Goal: Task Accomplishment & Management: Manage account settings

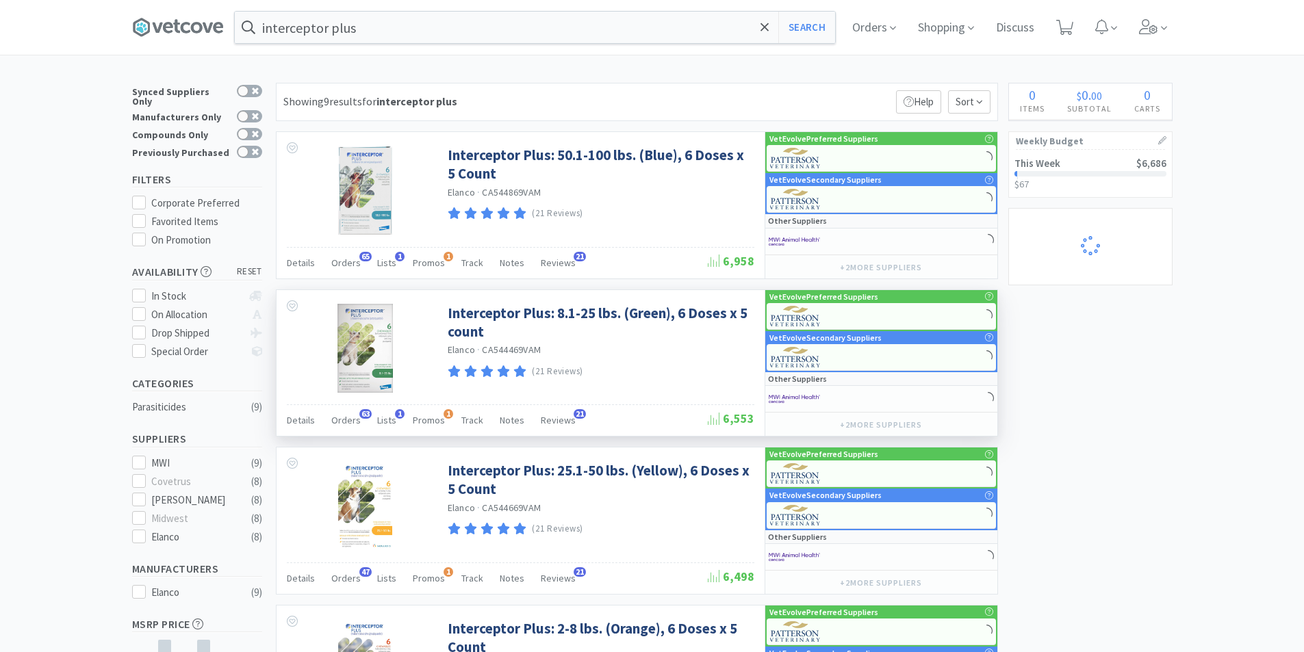
select select "1"
select select "5"
select select "1"
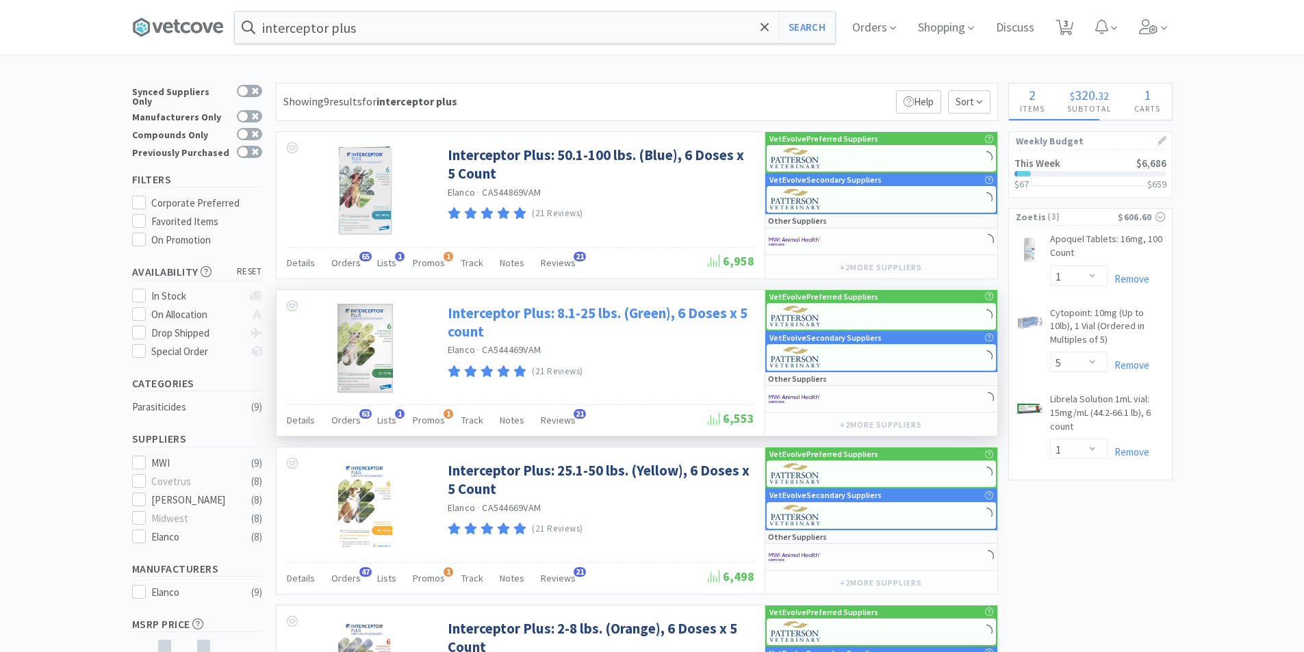
select select "7"
select select "1"
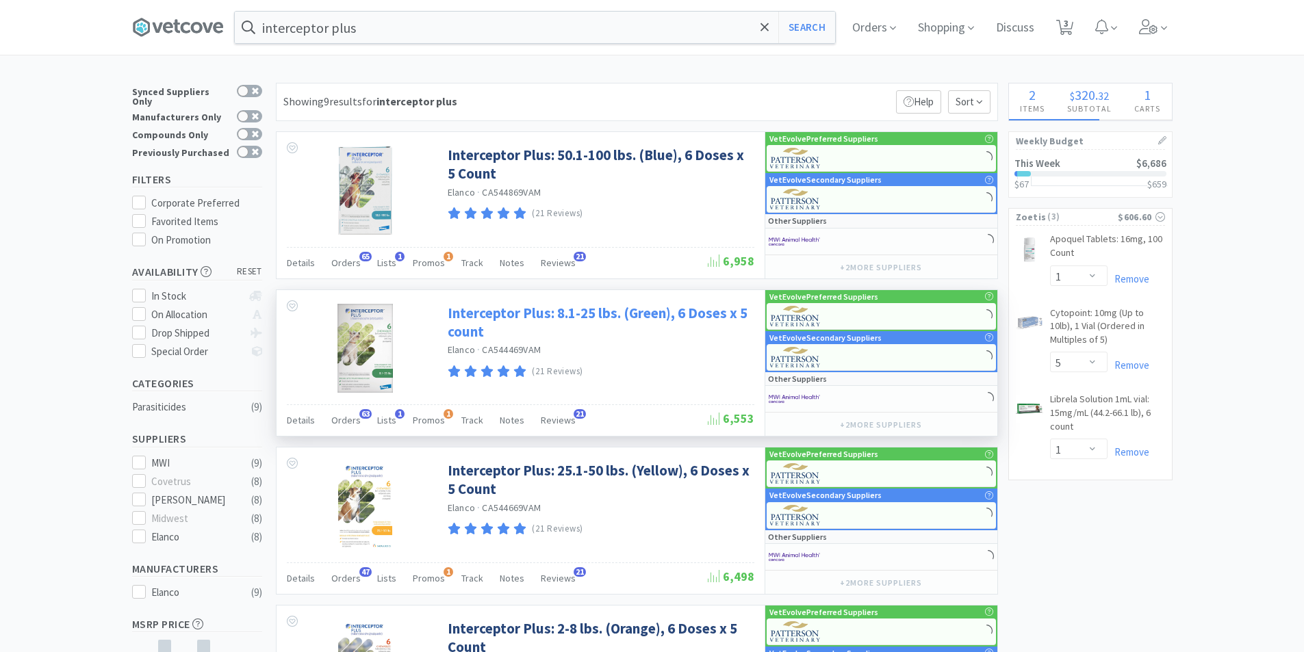
select select "1"
select select "5"
select select "1"
select select "2"
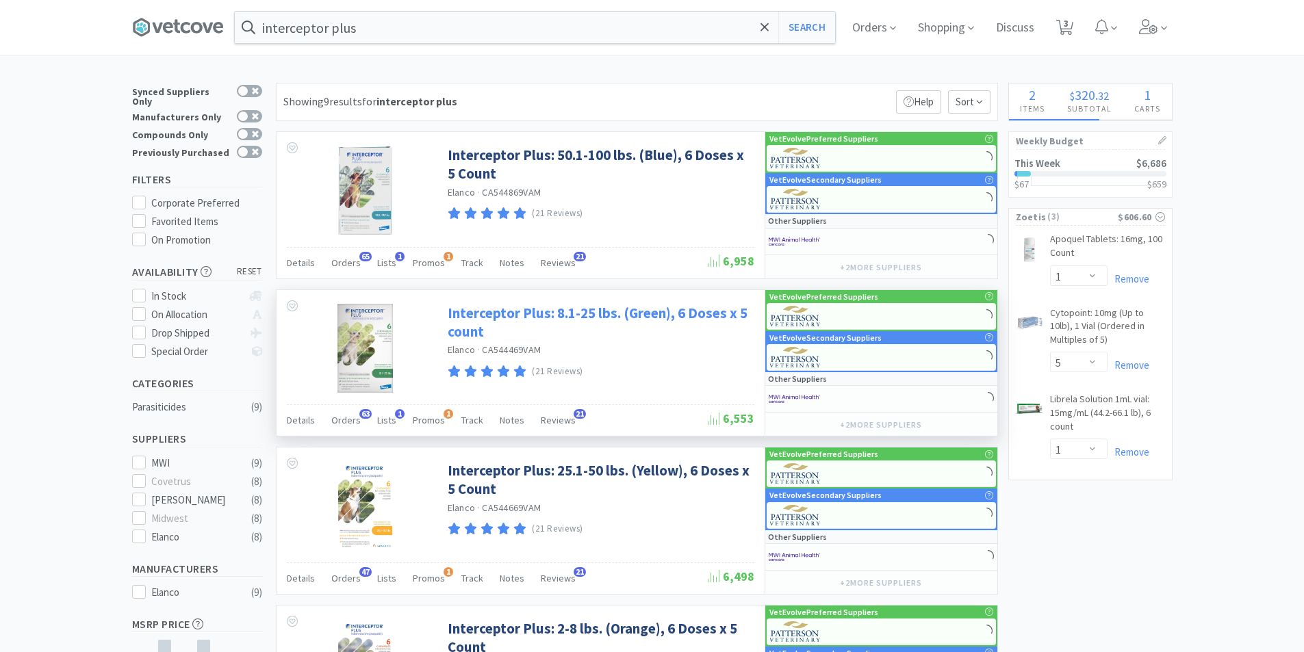
select select "1"
select select "3"
select select "1"
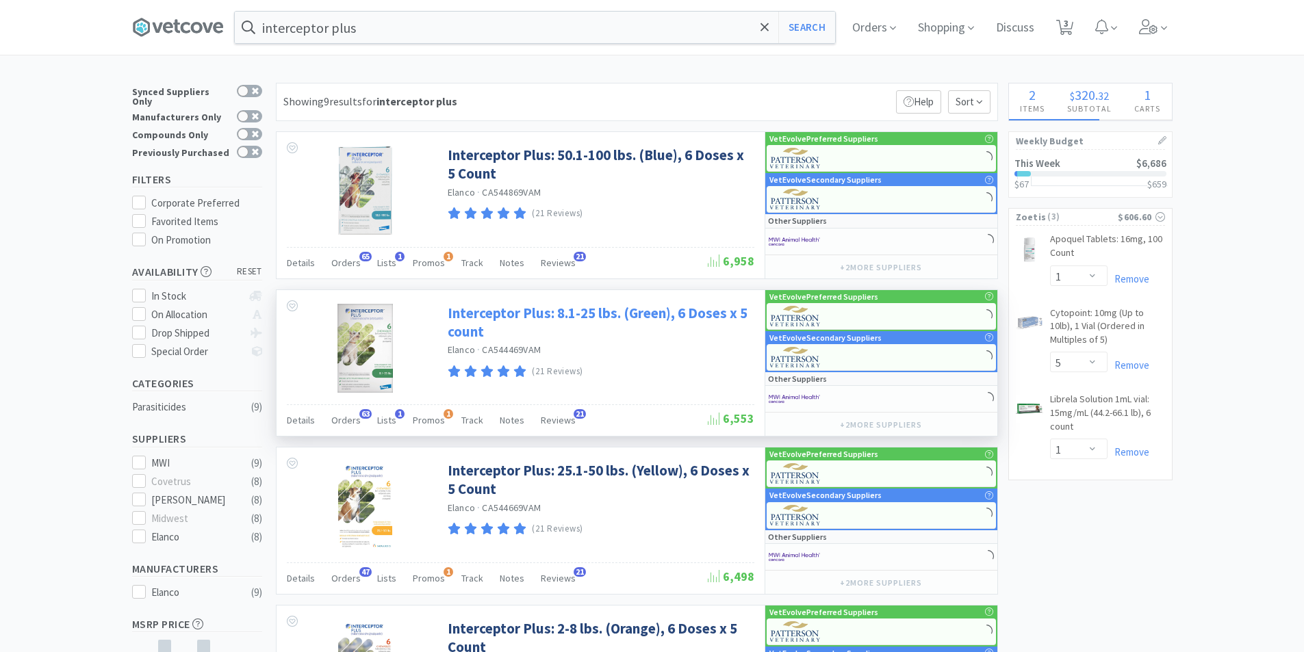
select select "20"
select select "1"
select select "3"
select select "1"
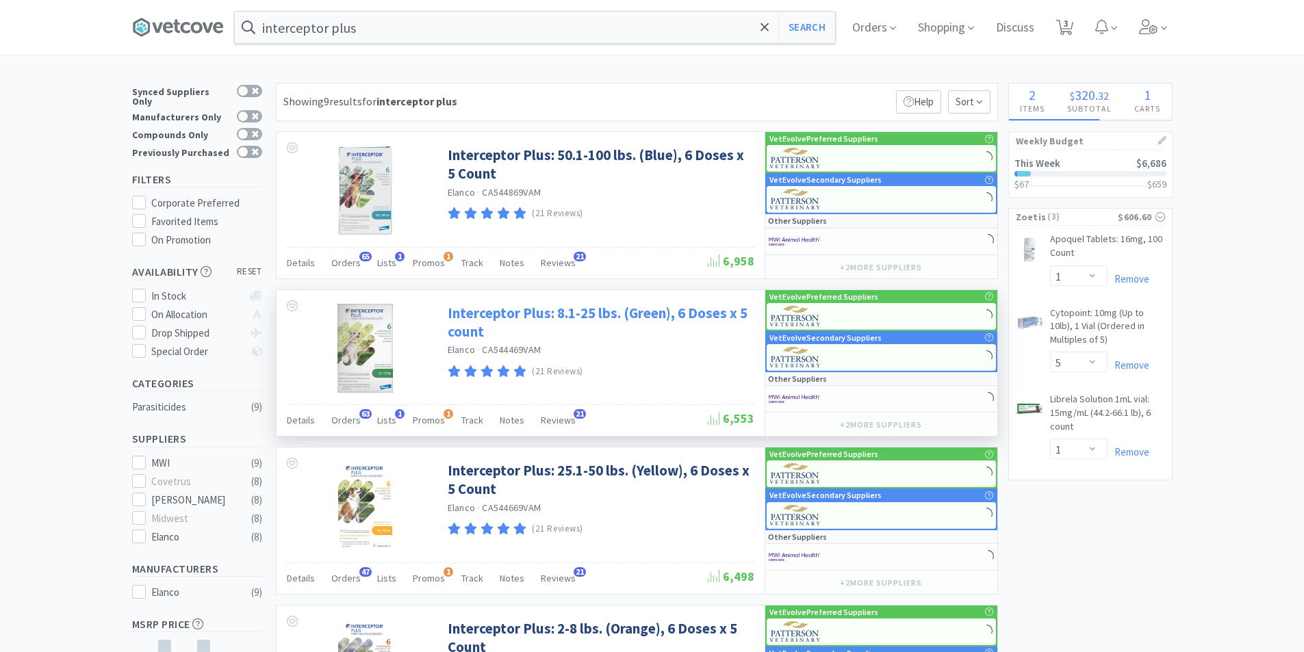
select select "4"
select select "2"
select select "1"
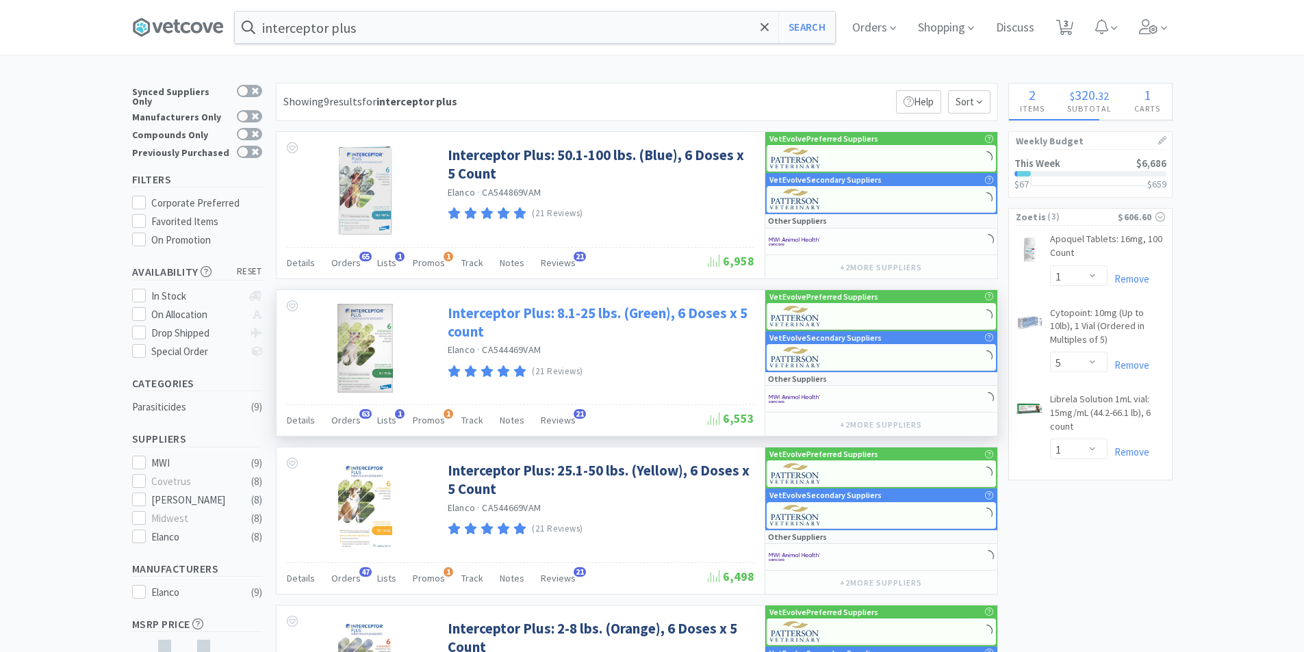
select select "2"
select select "1"
select select "3"
select select "2"
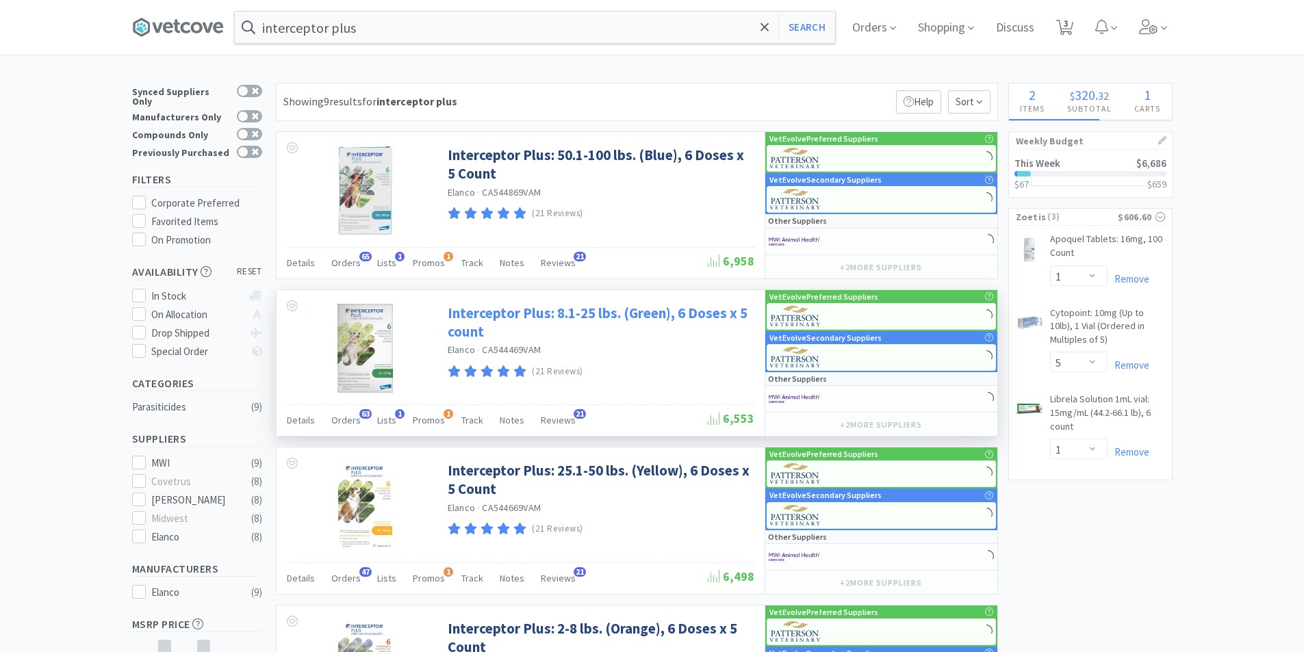
select select "3"
select select "1"
select select "2"
select select "1"
select select "3"
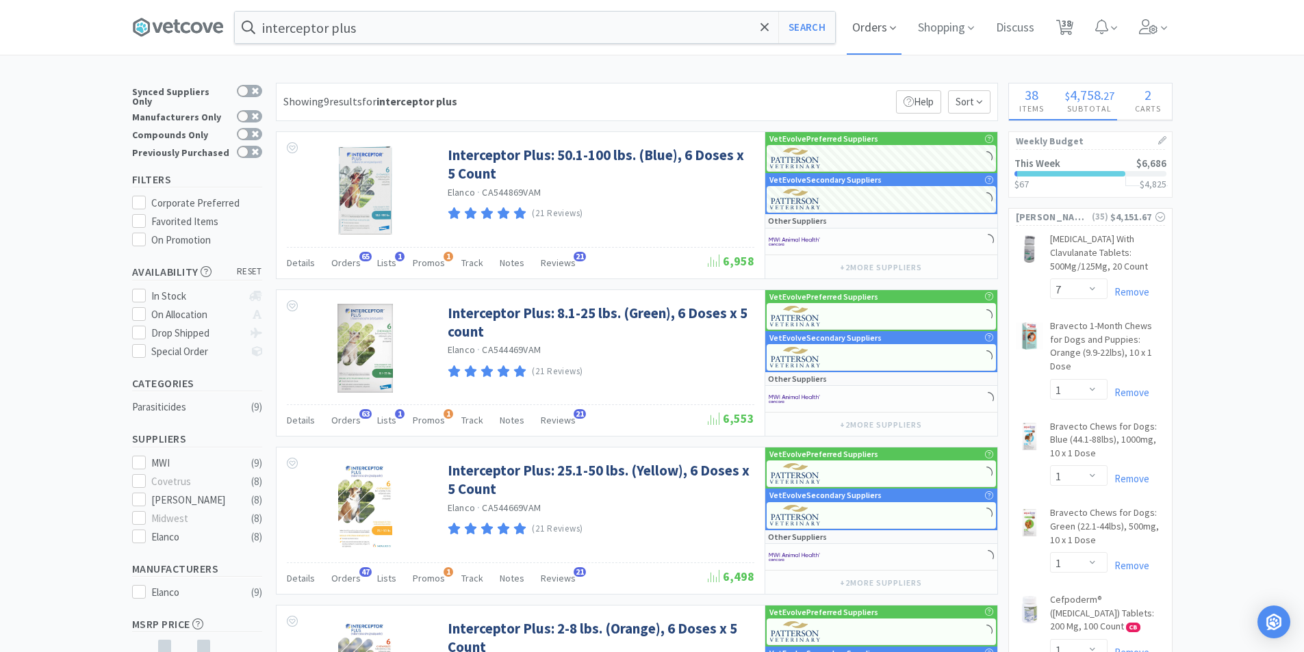
select select "3"
select select "5"
select select "1"
select select "3"
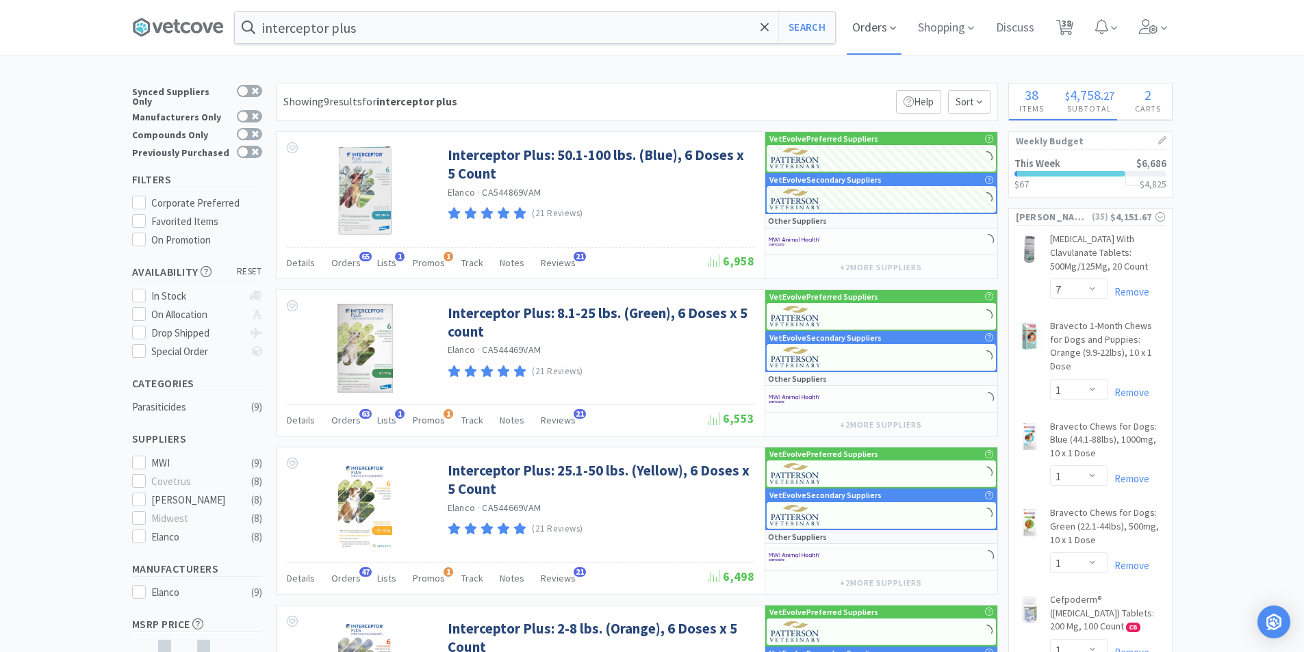
select select "1"
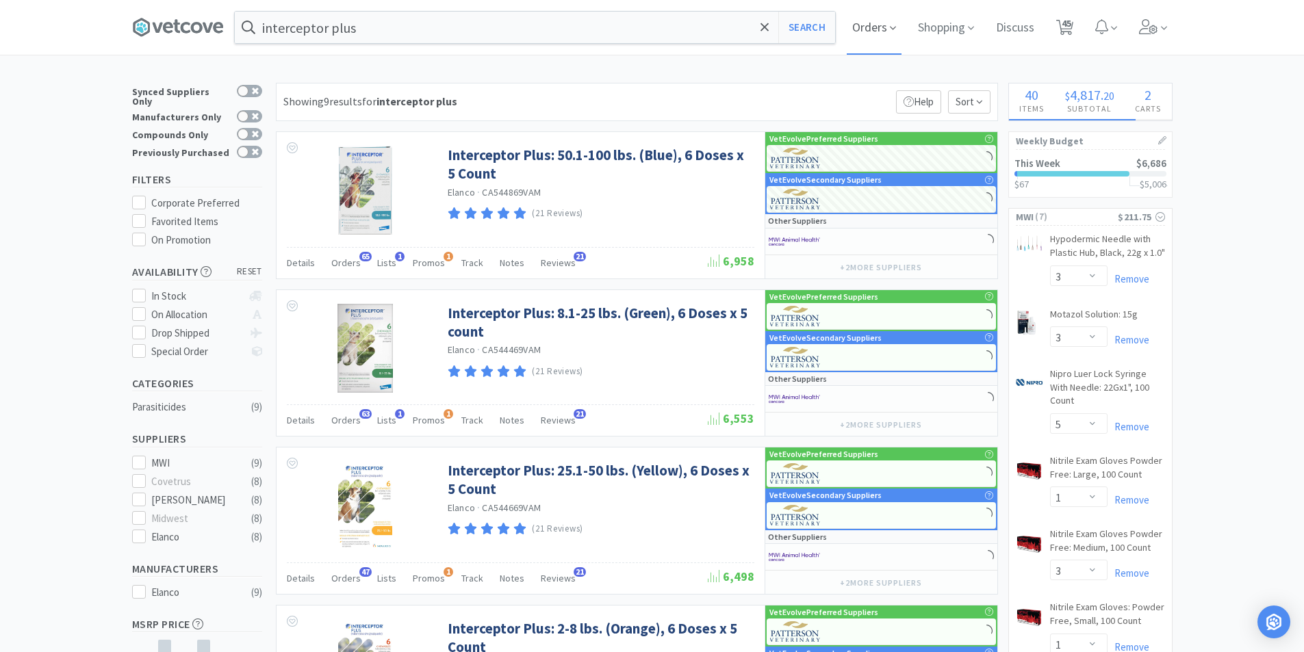
click at [873, 26] on span "Orders" at bounding box center [874, 27] width 55 height 55
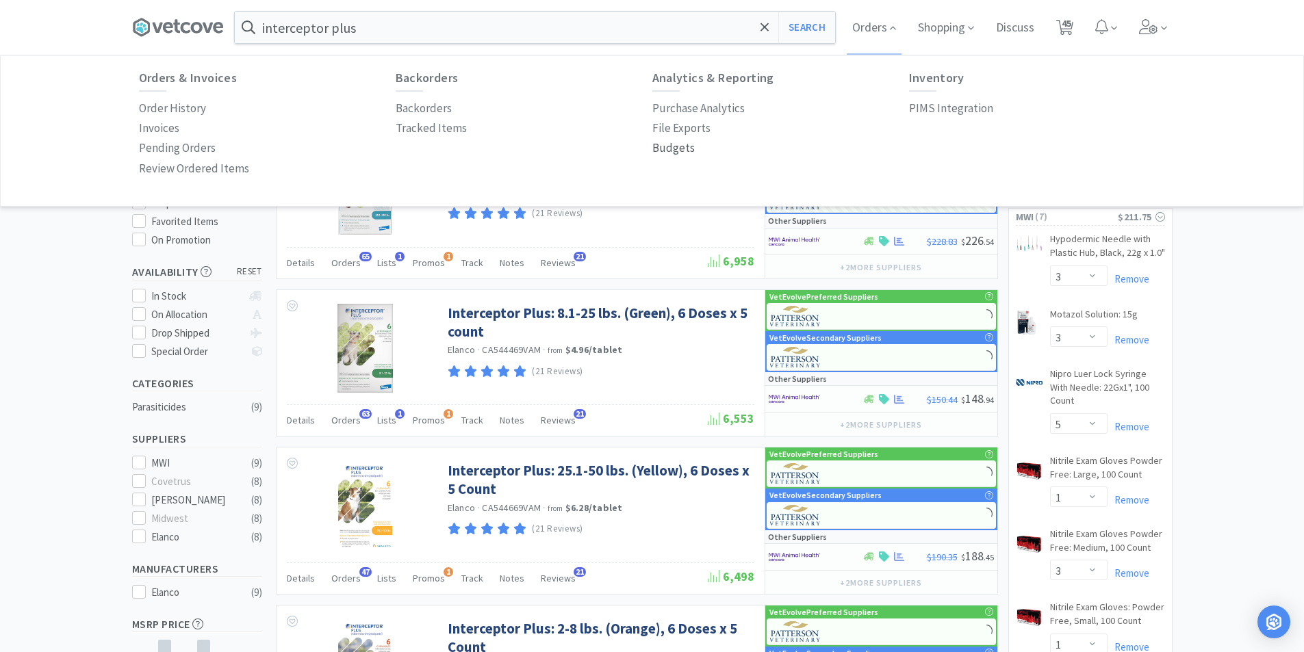
click at [663, 149] on p "Budgets" at bounding box center [673, 148] width 42 height 18
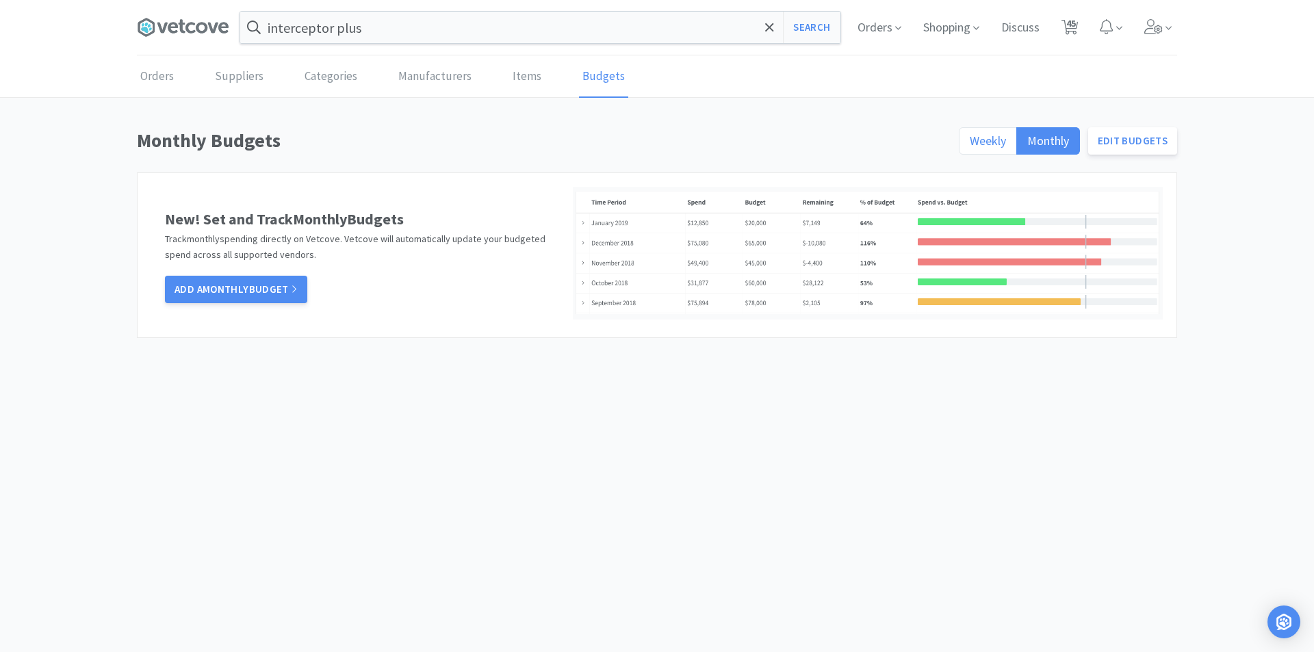
click at [987, 143] on span "Weekly" at bounding box center [988, 141] width 36 height 16
click at [970, 145] on input "Weekly" at bounding box center [970, 145] width 0 height 0
